Goal: Task Accomplishment & Management: Use online tool/utility

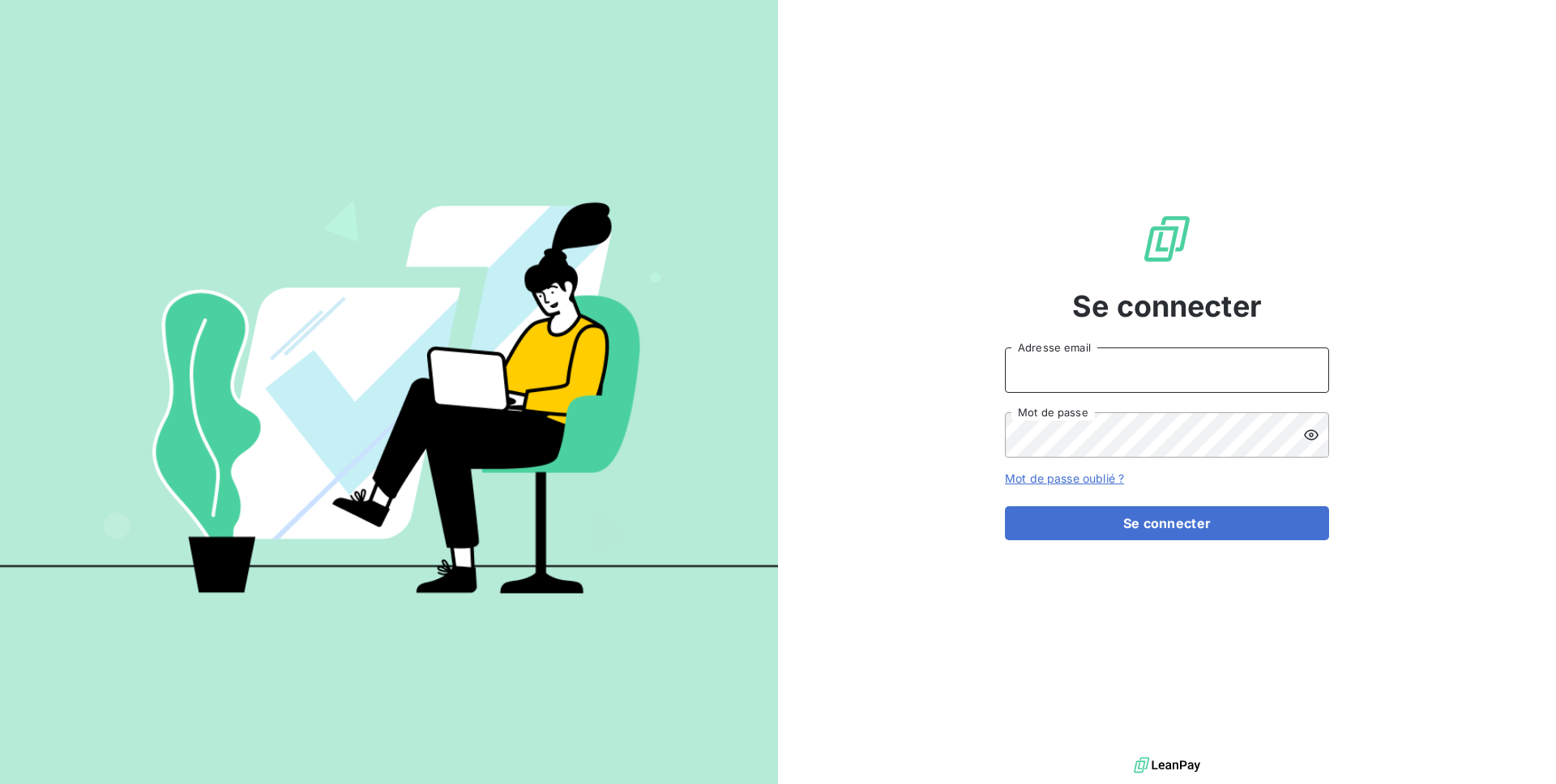
click at [1126, 371] on input "Adresse email" at bounding box center [1167, 370] width 324 height 46
type input "admin@kiloutou"
click at [1005, 507] on button "Se connecter" at bounding box center [1167, 524] width 324 height 34
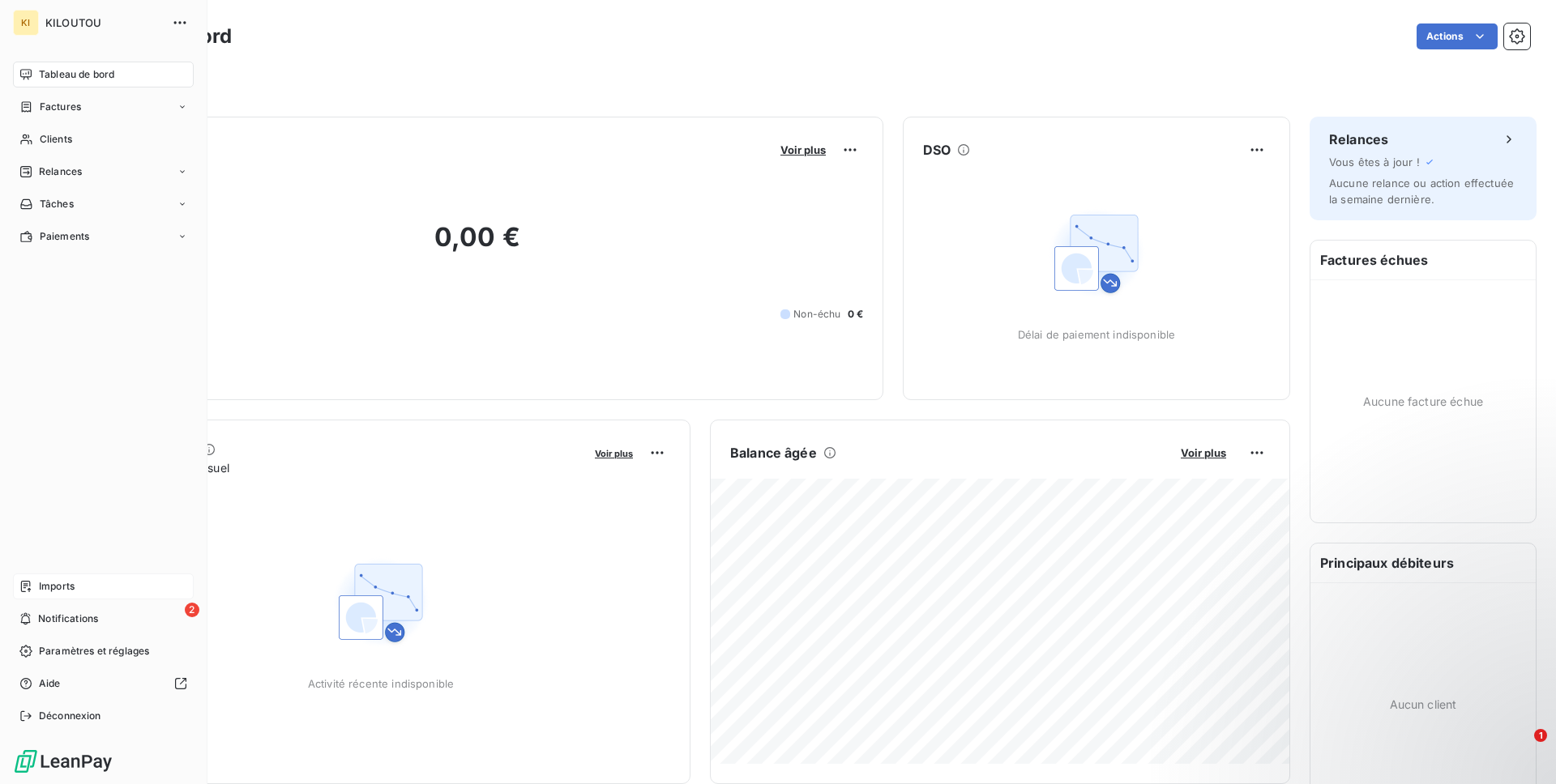
click at [71, 586] on span "Imports" at bounding box center [57, 586] width 36 height 15
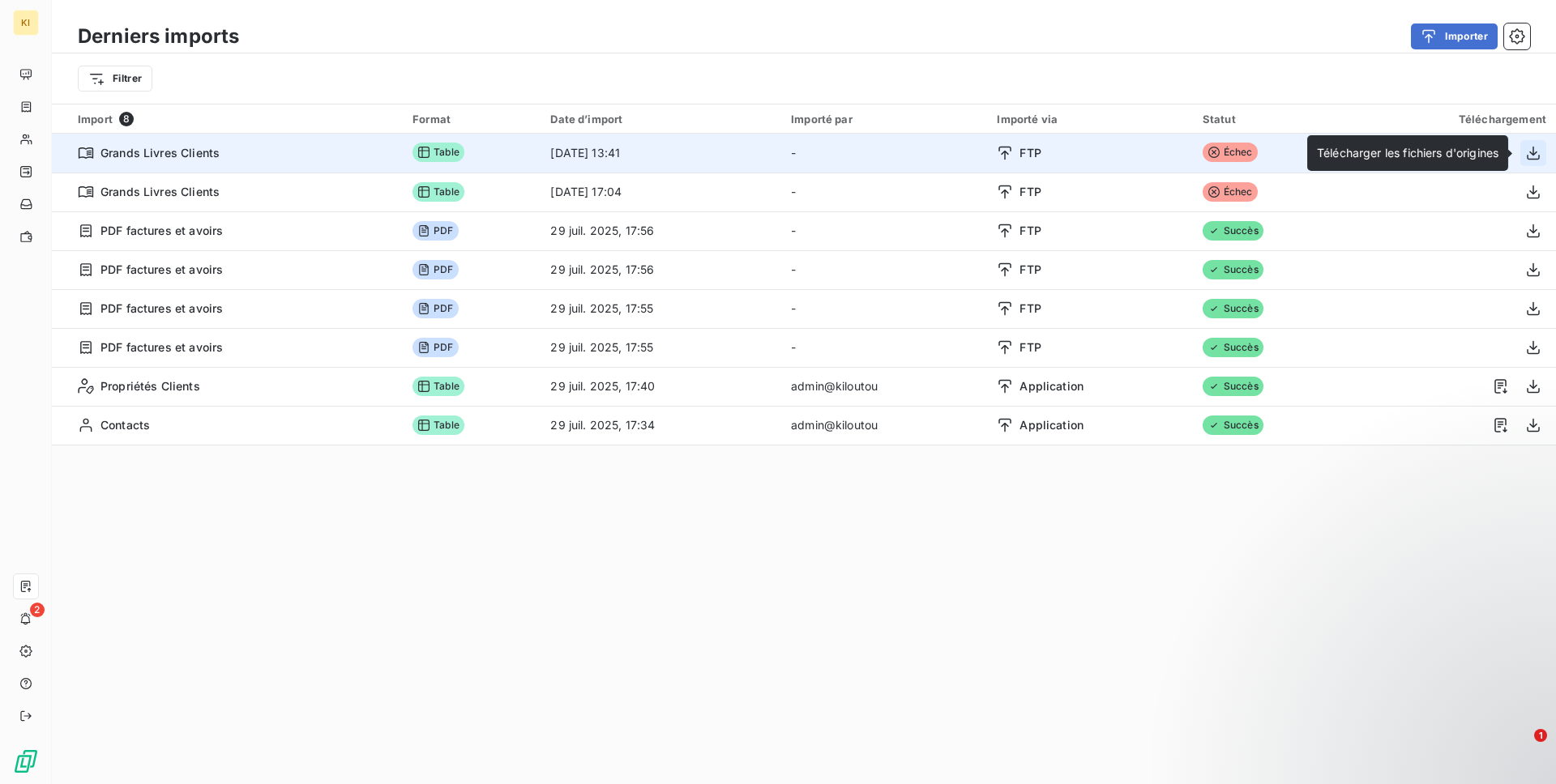
click at [1528, 155] on icon "button" at bounding box center [1533, 153] width 13 height 14
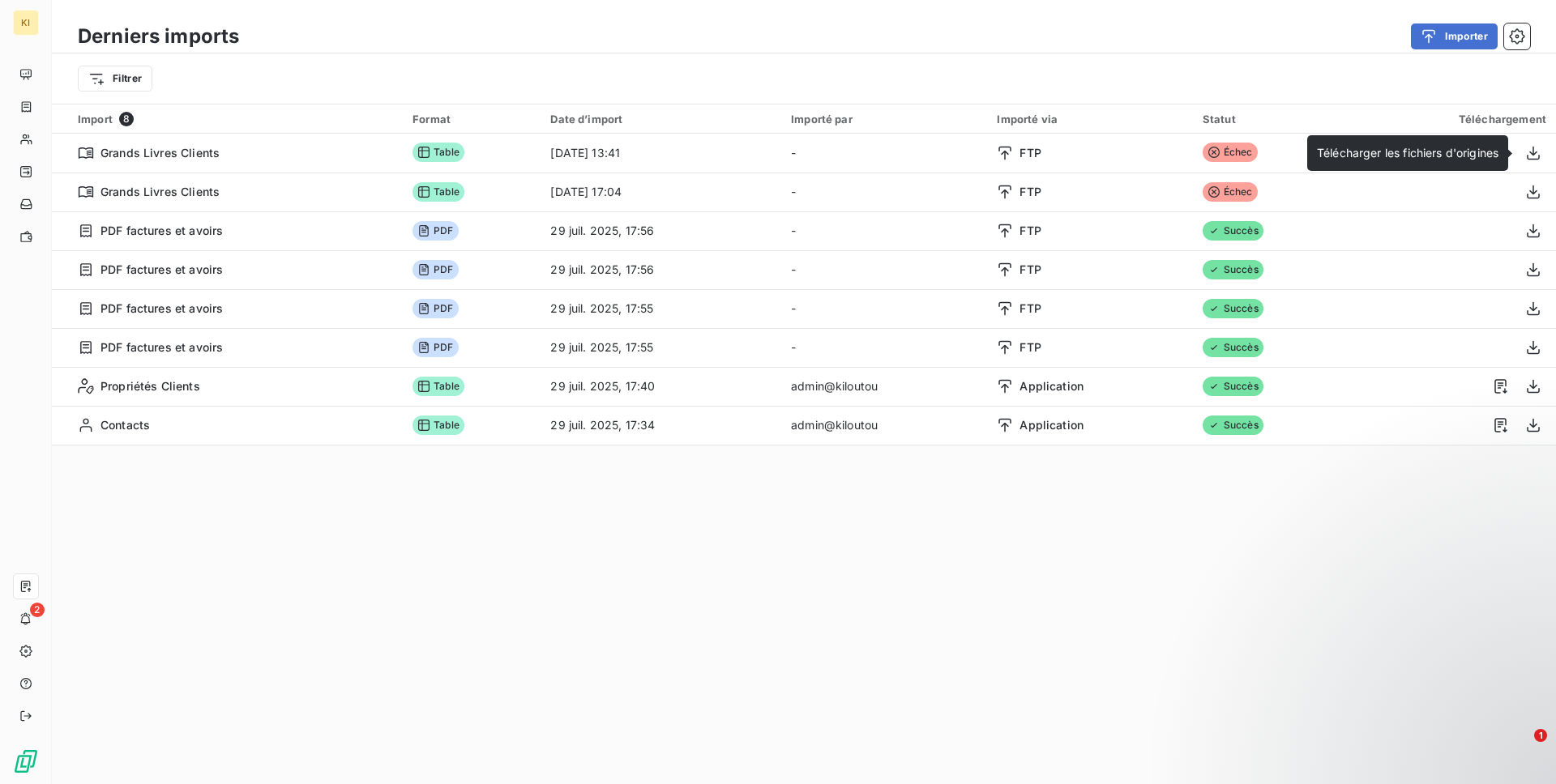
click at [1263, 15] on div "Derniers imports Importer Filtrer" at bounding box center [803, 52] width 1504 height 104
click at [447, 99] on div "Filtrer" at bounding box center [803, 78] width 1504 height 50
